Goal: Information Seeking & Learning: Check status

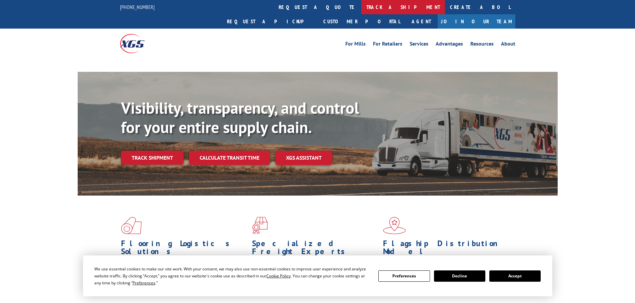
click at [361, 3] on link "track a shipment" at bounding box center [403, 7] width 84 height 14
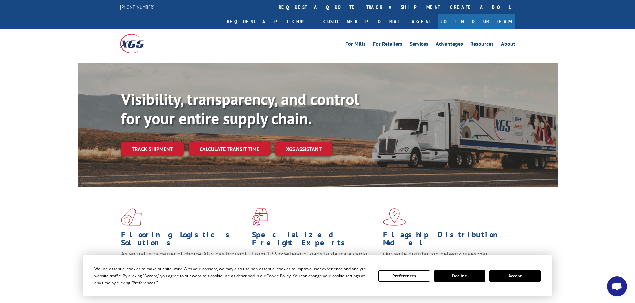
click at [509, 273] on button "Accept" at bounding box center [514, 276] width 51 height 11
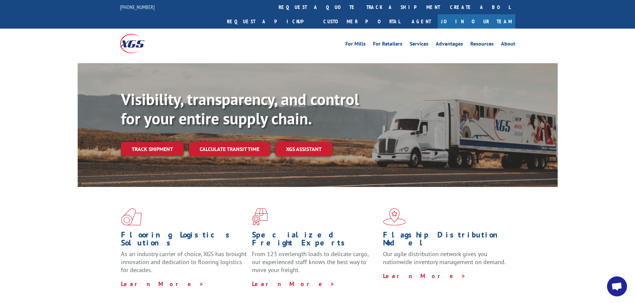
click at [282, 29] on div "For [PERSON_NAME] For Retailers Services Advantages Resources About For [PERSON…" at bounding box center [317, 44] width 395 height 30
click at [361, 8] on link "track a shipment" at bounding box center [403, 7] width 84 height 14
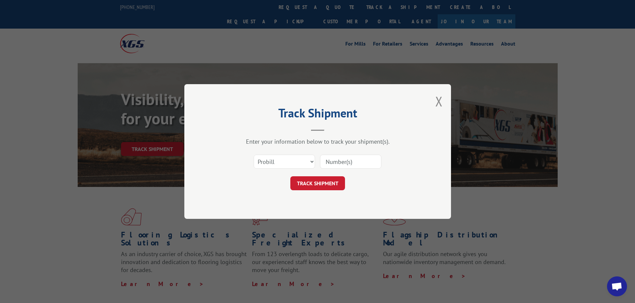
drag, startPoint x: 350, startPoint y: 156, endPoint x: 347, endPoint y: 158, distance: 3.5
click at [348, 158] on input at bounding box center [350, 162] width 61 height 14
paste input "17516345."
type input "17516345."
click at [317, 180] on button "TRACK SHIPMENT" at bounding box center [317, 184] width 55 height 14
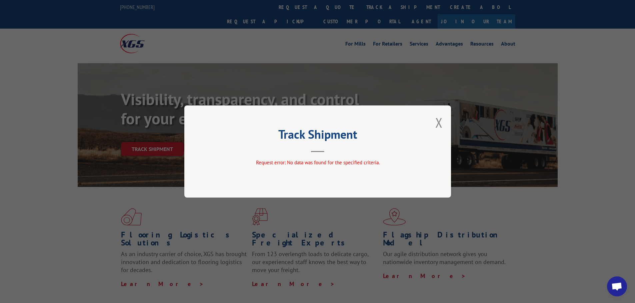
drag, startPoint x: 437, startPoint y: 124, endPoint x: 433, endPoint y: 121, distance: 5.0
click at [437, 124] on button "Close modal" at bounding box center [438, 123] width 7 height 18
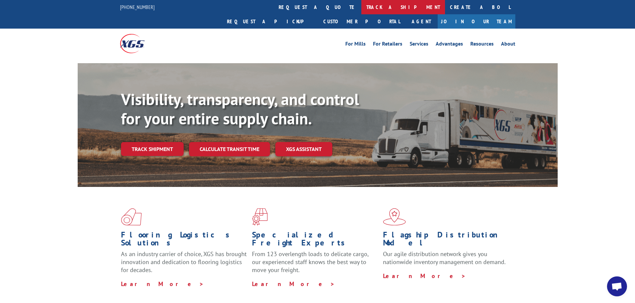
click at [361, 11] on link "track a shipment" at bounding box center [403, 7] width 84 height 14
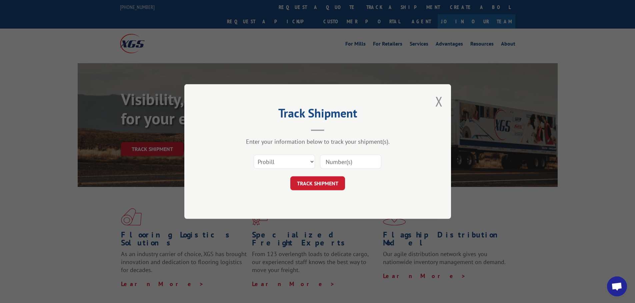
paste input "17516345."
type input "17516345"
click at [328, 182] on button "TRACK SHIPMENT" at bounding box center [317, 184] width 55 height 14
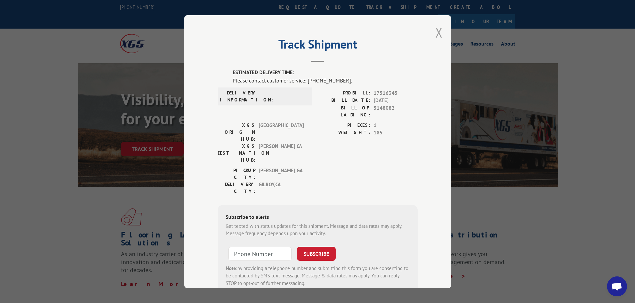
click at [438, 30] on button "Close modal" at bounding box center [438, 33] width 7 height 18
